Goal: Task Accomplishment & Management: Use online tool/utility

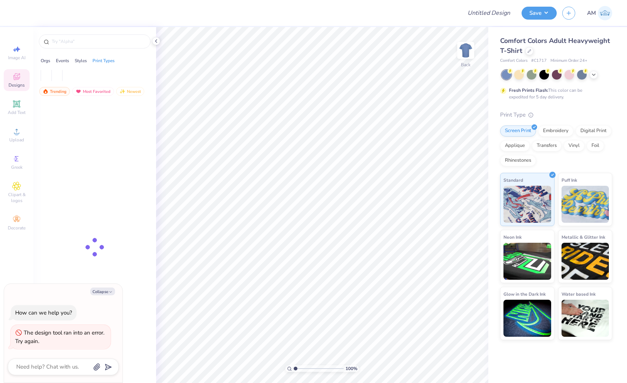
type textarea "x"
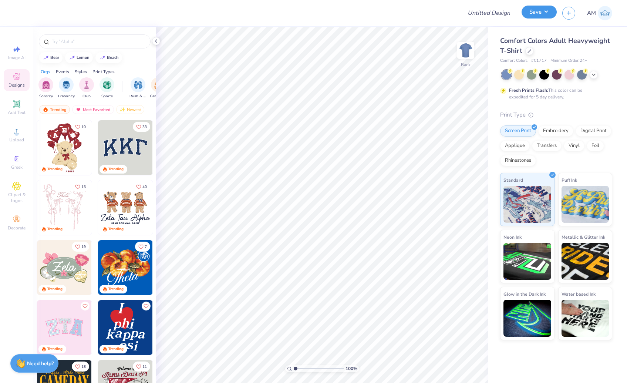
click at [537, 17] on button "Save" at bounding box center [539, 12] width 35 height 13
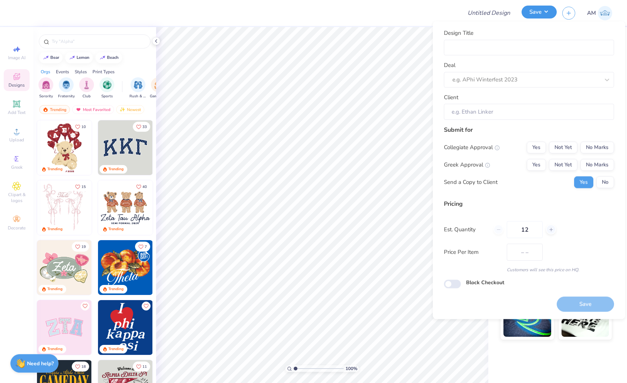
click at [550, 16] on button "Save" at bounding box center [539, 12] width 35 height 13
